Goal: Find specific page/section: Find specific page/section

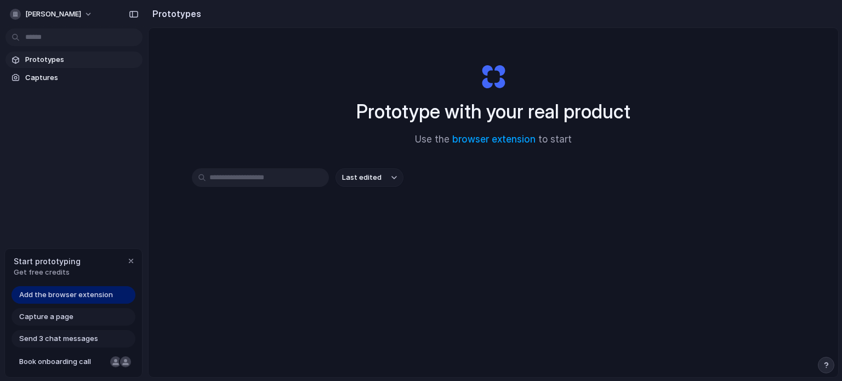
scroll to position [53, 0]
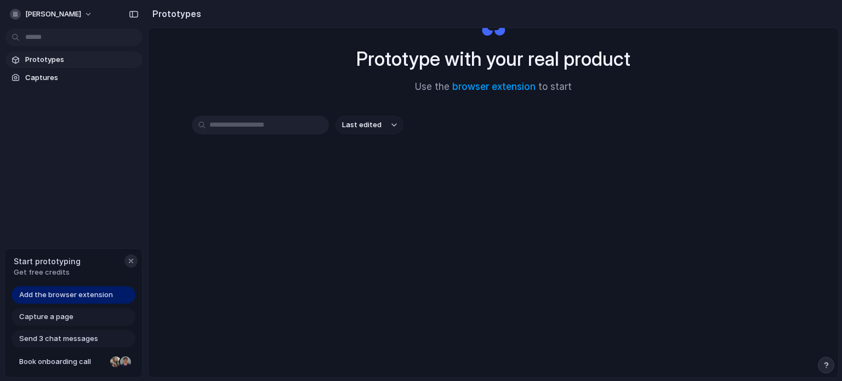
click at [132, 258] on div "button" at bounding box center [131, 261] width 9 height 9
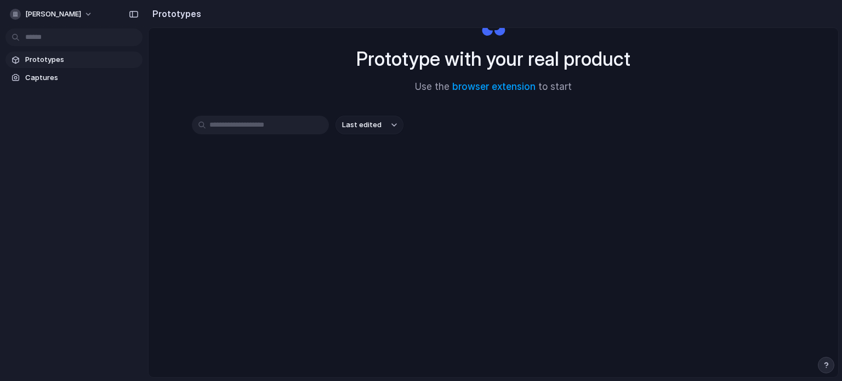
click at [83, 58] on span "Prototypes" at bounding box center [81, 59] width 113 height 11
click at [287, 129] on input "text" at bounding box center [260, 125] width 137 height 19
type input "*"
click at [513, 83] on link "browser extension" at bounding box center [493, 86] width 83 height 11
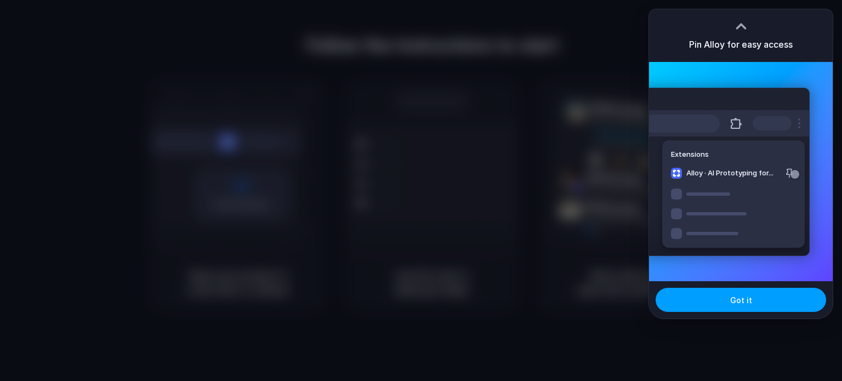
click at [730, 309] on button "Got it" at bounding box center [741, 300] width 171 height 24
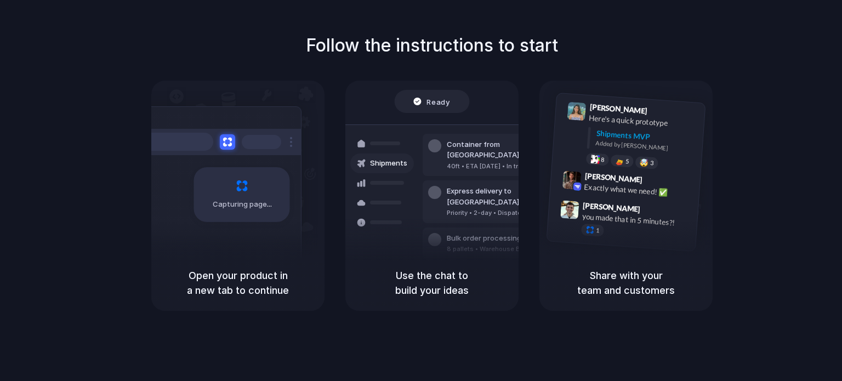
click at [273, 185] on div "Capturing page" at bounding box center [242, 194] width 96 height 55
